Goal: Transaction & Acquisition: Book appointment/travel/reservation

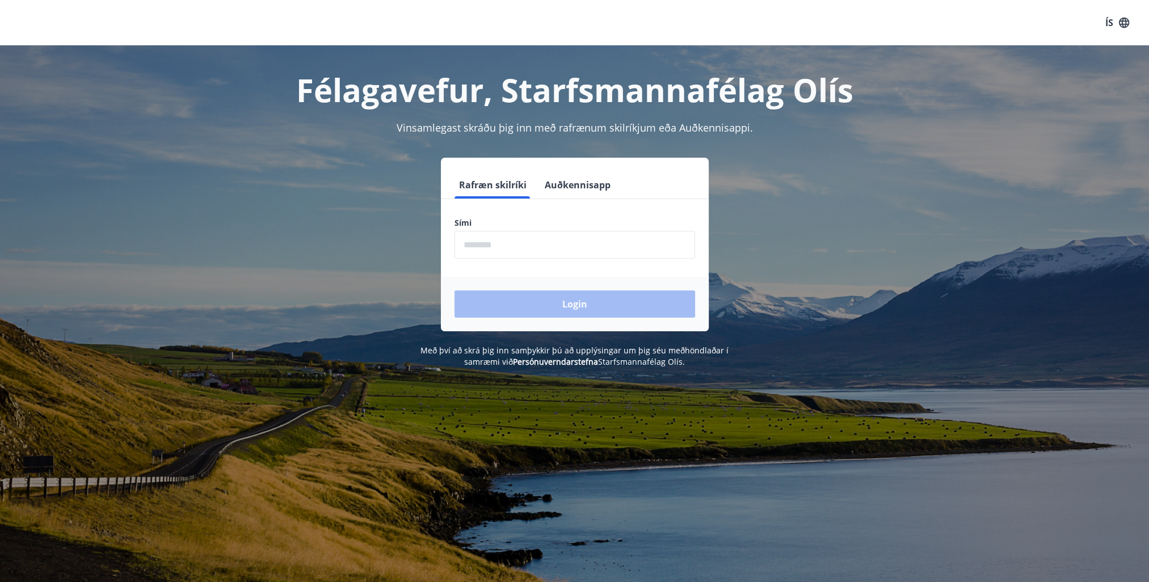
click at [515, 247] on input "phone" at bounding box center [575, 245] width 241 height 28
type input "********"
click at [570, 305] on button "Login" at bounding box center [575, 304] width 241 height 27
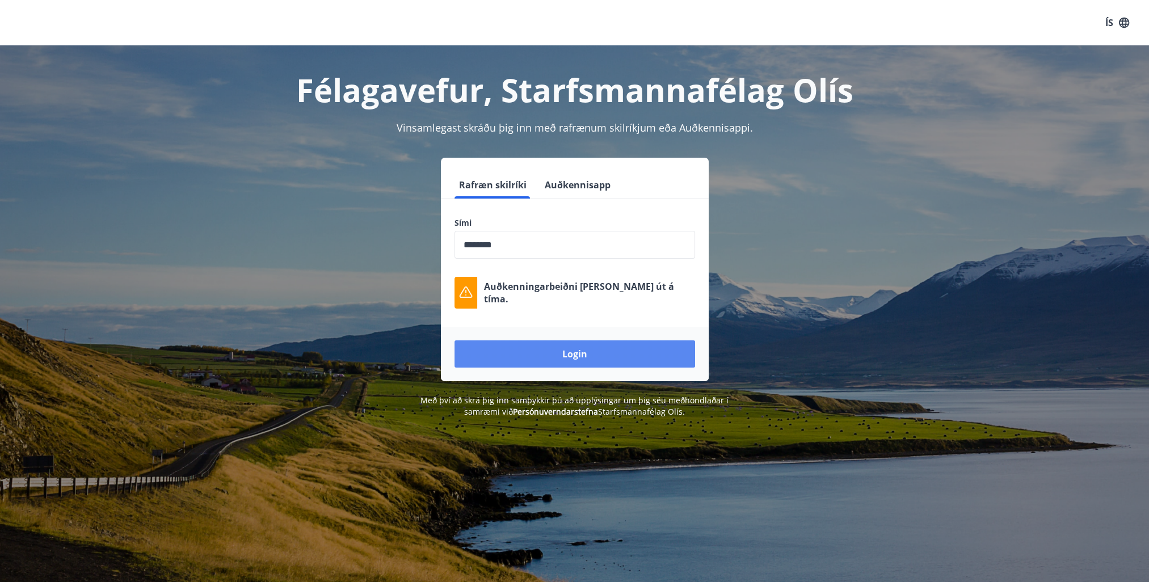
click at [601, 351] on button "Login" at bounding box center [575, 354] width 241 height 27
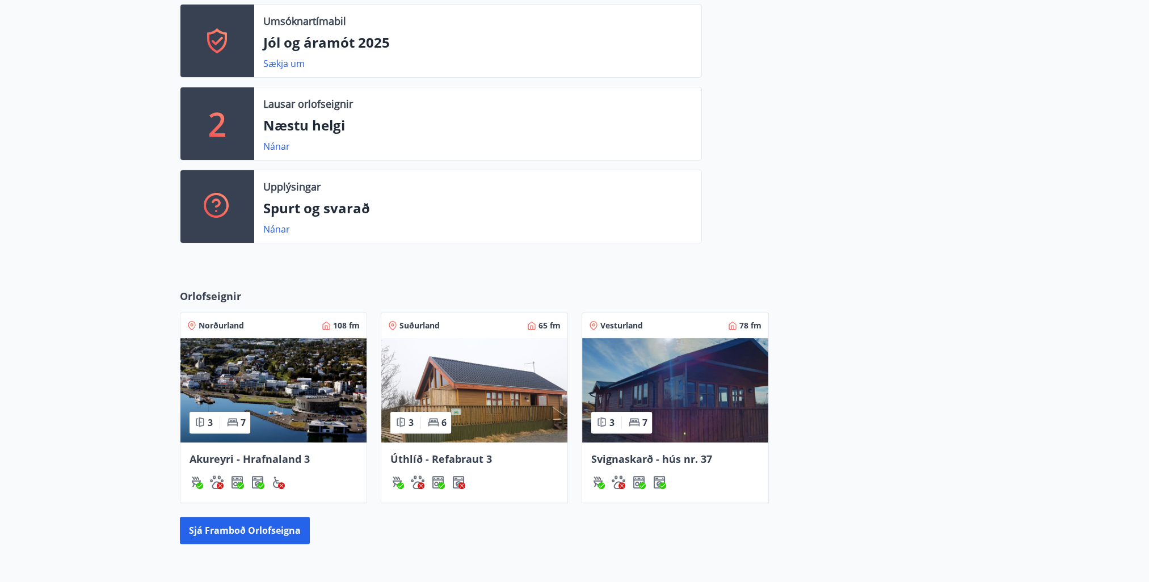
scroll to position [341, 0]
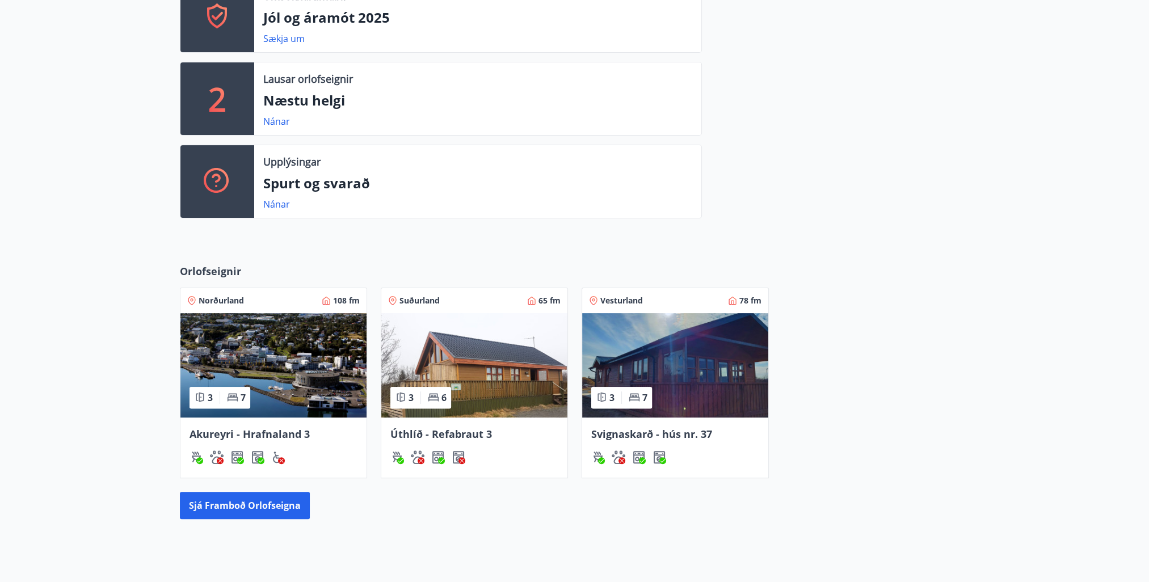
click at [291, 390] on img at bounding box center [273, 365] width 186 height 104
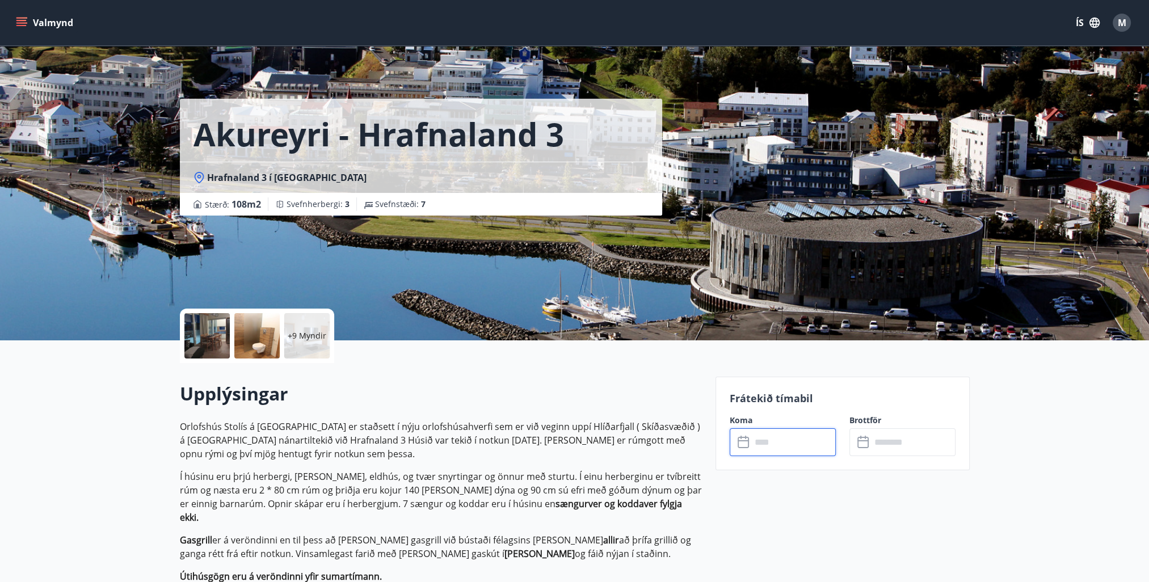
click at [790, 443] on input "text" at bounding box center [794, 443] width 85 height 28
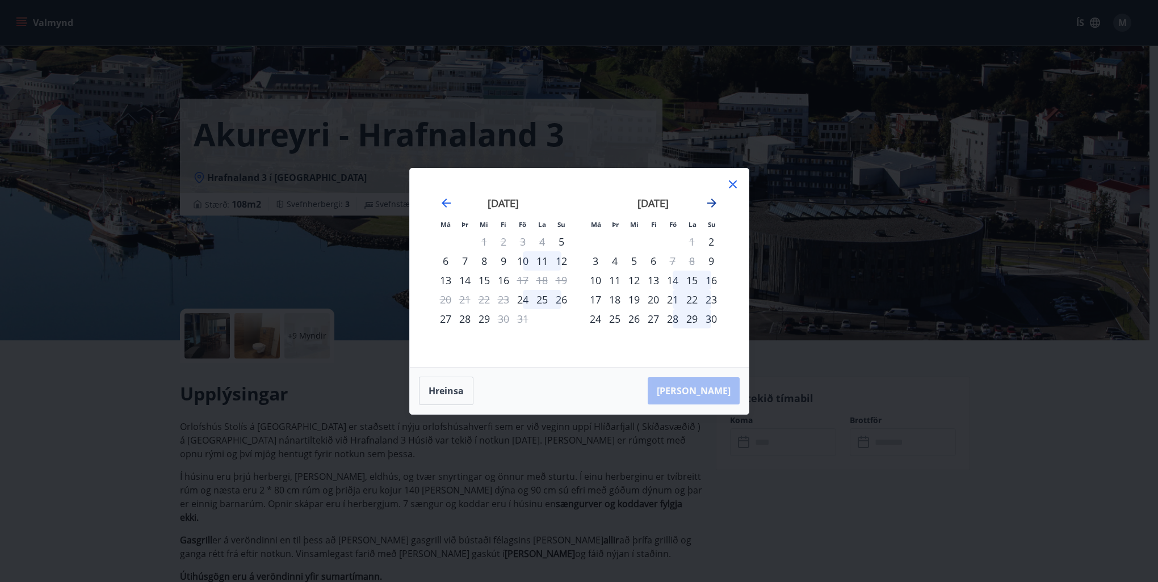
click at [713, 204] on icon "Move forward to switch to the next month." at bounding box center [711, 203] width 9 height 9
click at [711, 300] on div "22" at bounding box center [711, 299] width 19 height 19
click at [711, 299] on div "22" at bounding box center [711, 299] width 19 height 19
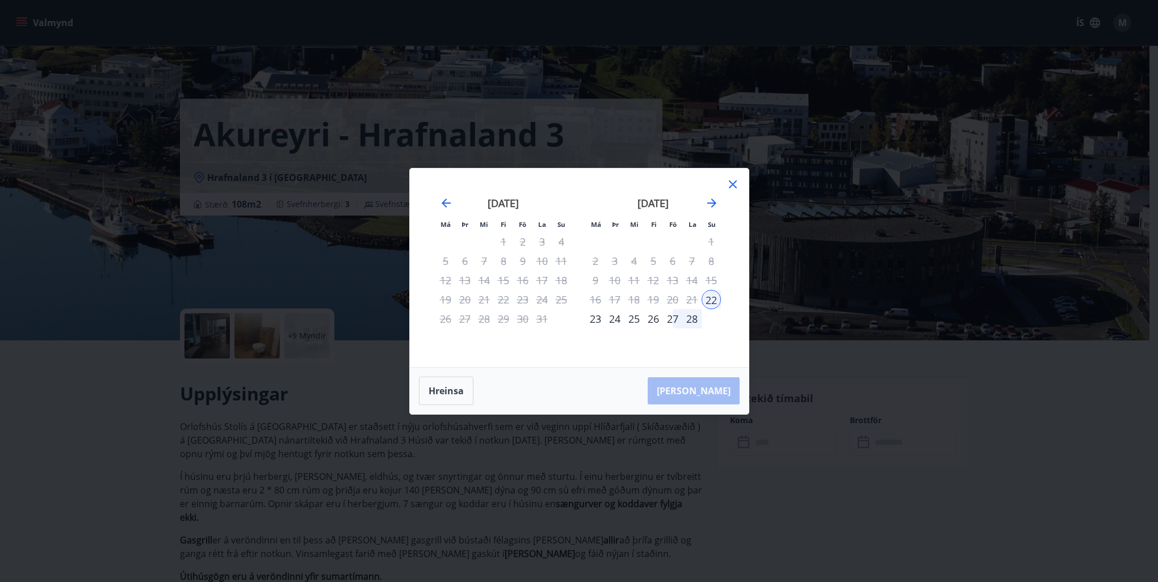
click at [693, 318] on div "28" at bounding box center [691, 318] width 19 height 19
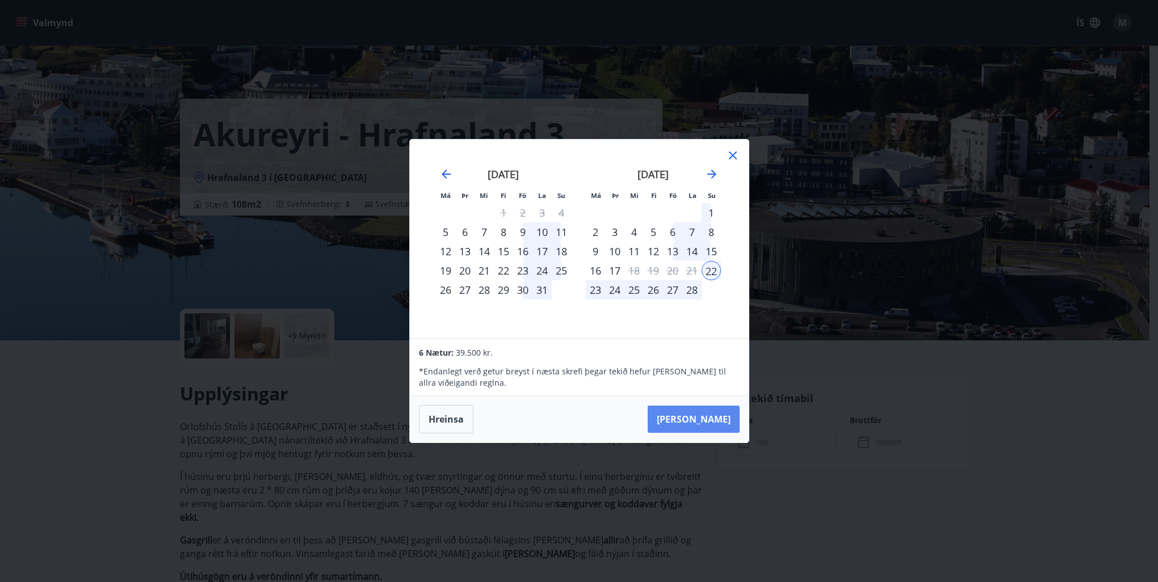
click at [716, 423] on button "[PERSON_NAME]" at bounding box center [694, 419] width 92 height 27
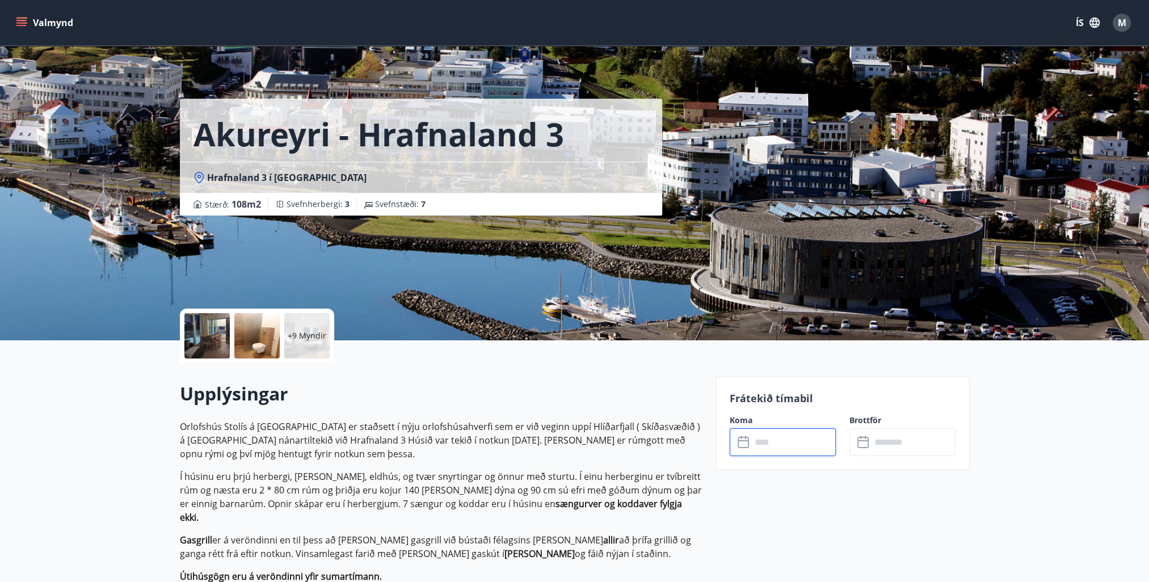
type input "******"
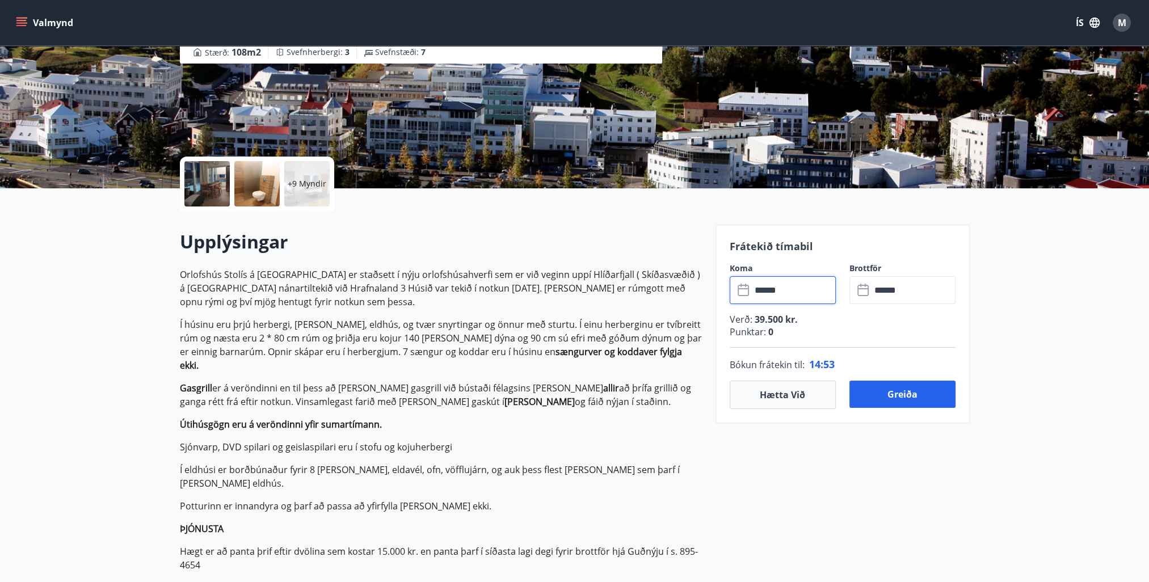
scroll to position [170, 0]
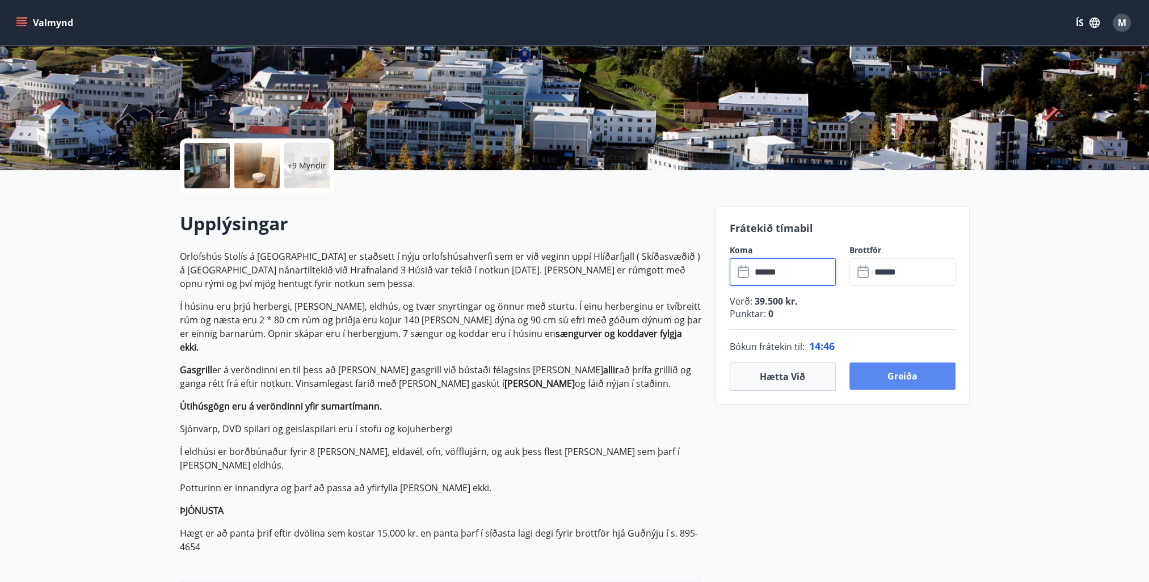
click at [906, 379] on button "Greiða" at bounding box center [903, 376] width 106 height 27
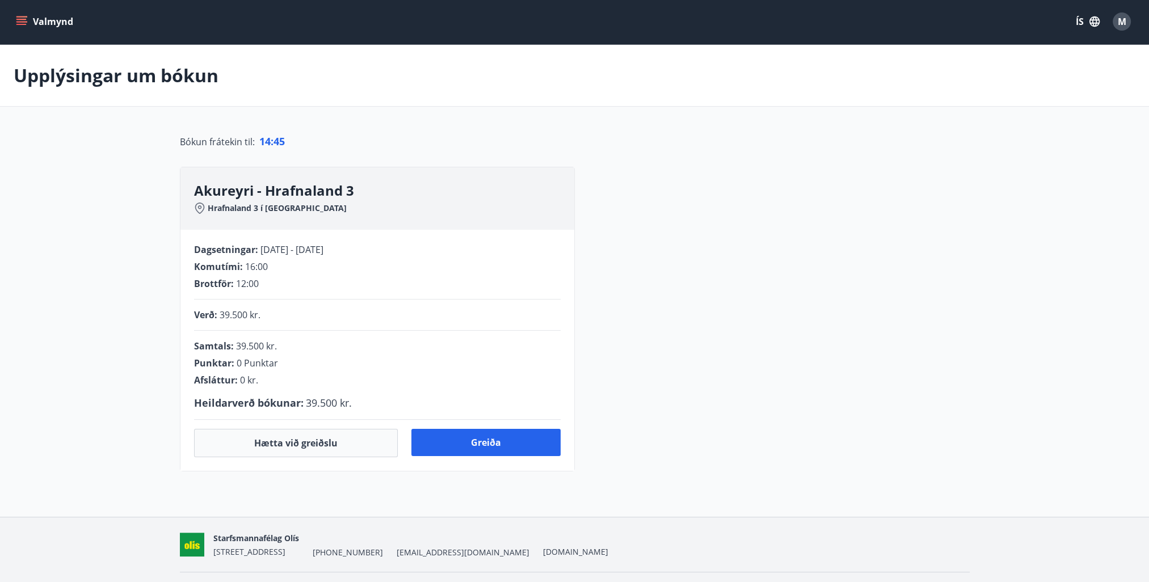
scroll to position [167, 0]
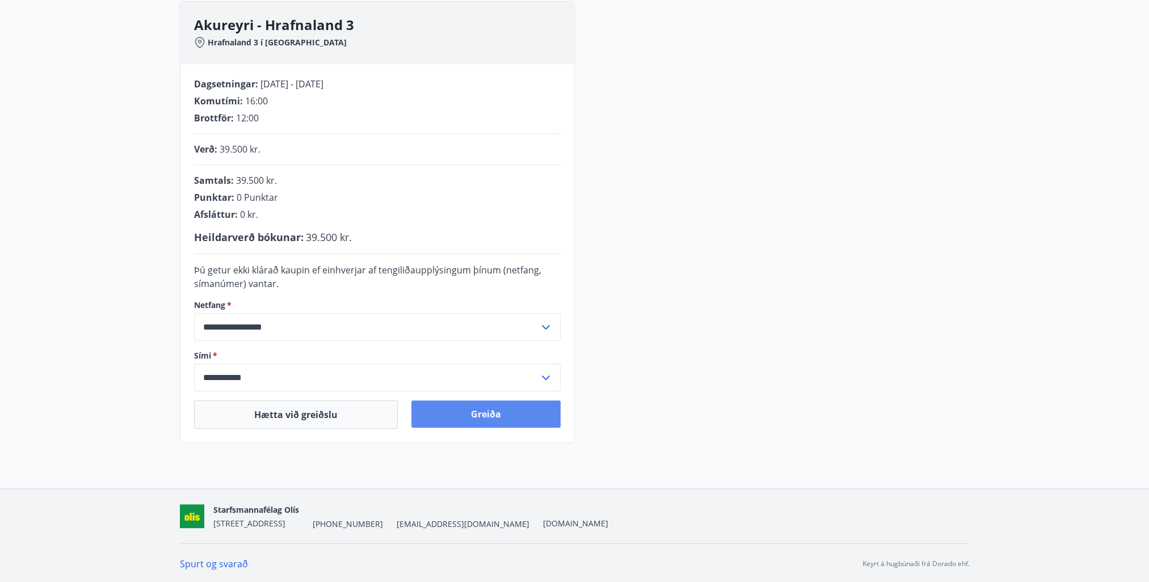
click at [494, 420] on button "Greiða" at bounding box center [486, 414] width 149 height 27
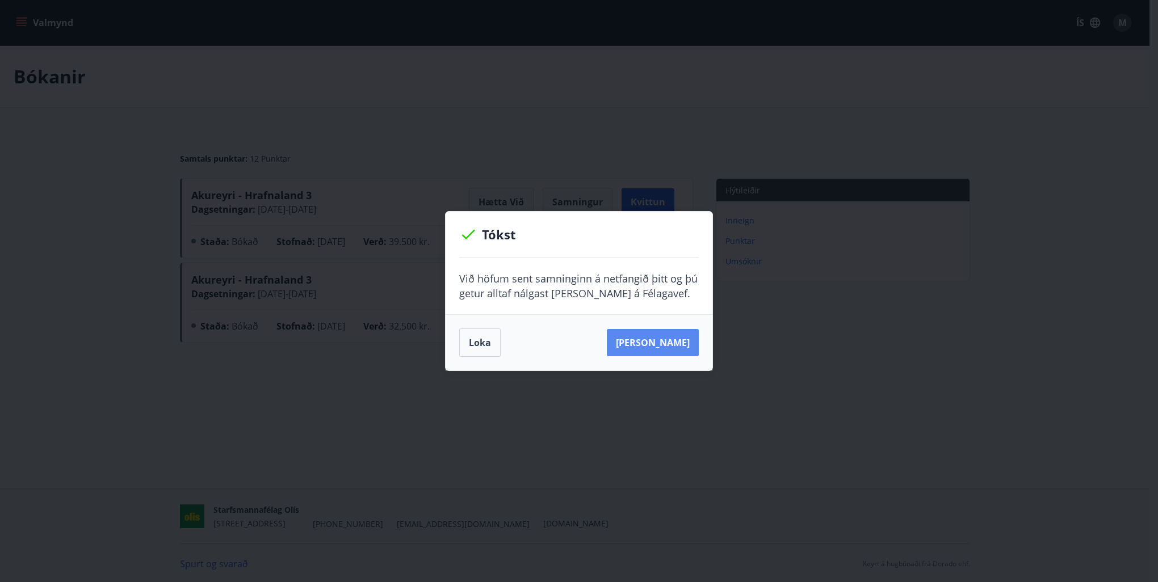
click at [657, 349] on button "[PERSON_NAME]" at bounding box center [653, 342] width 92 height 27
click at [488, 346] on button "Loka" at bounding box center [479, 343] width 41 height 28
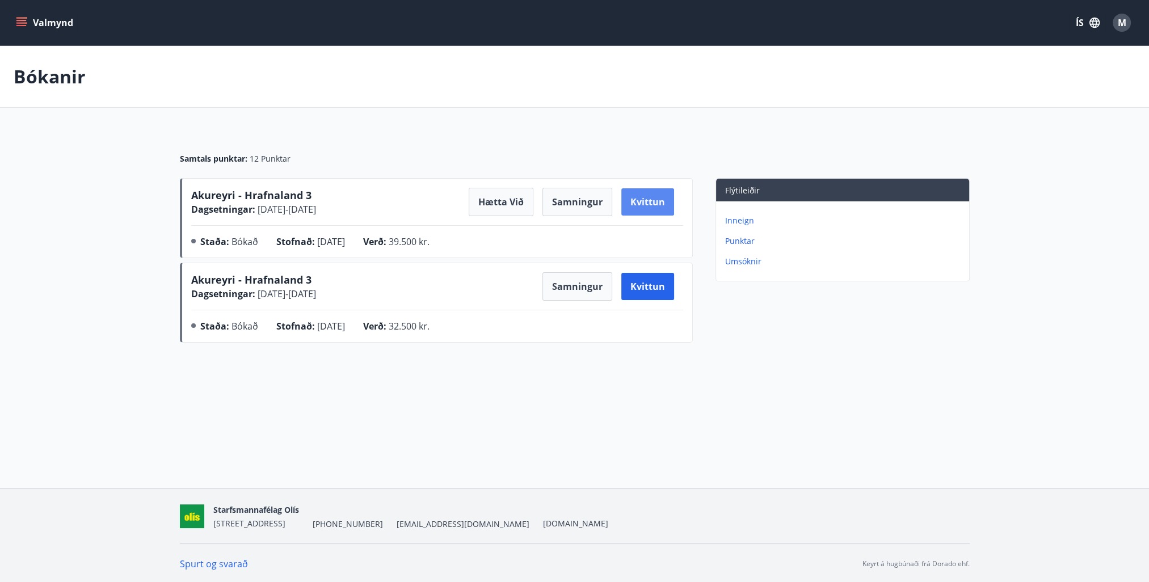
click at [652, 203] on button "Kvittun" at bounding box center [648, 201] width 53 height 27
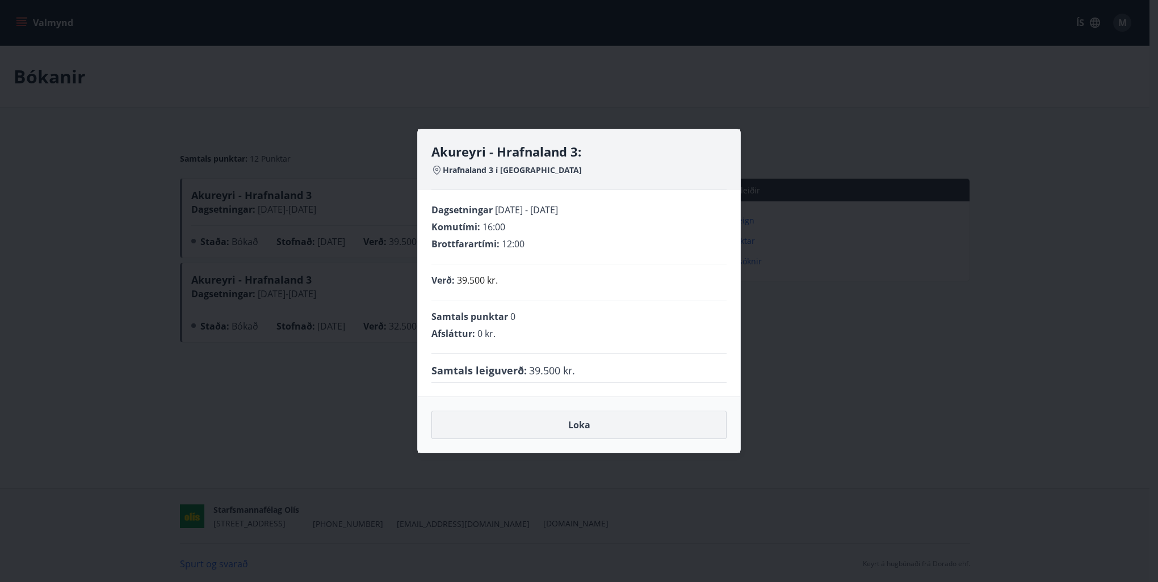
click at [578, 431] on button "Loka" at bounding box center [578, 425] width 295 height 28
